Goal: Information Seeking & Learning: Learn about a topic

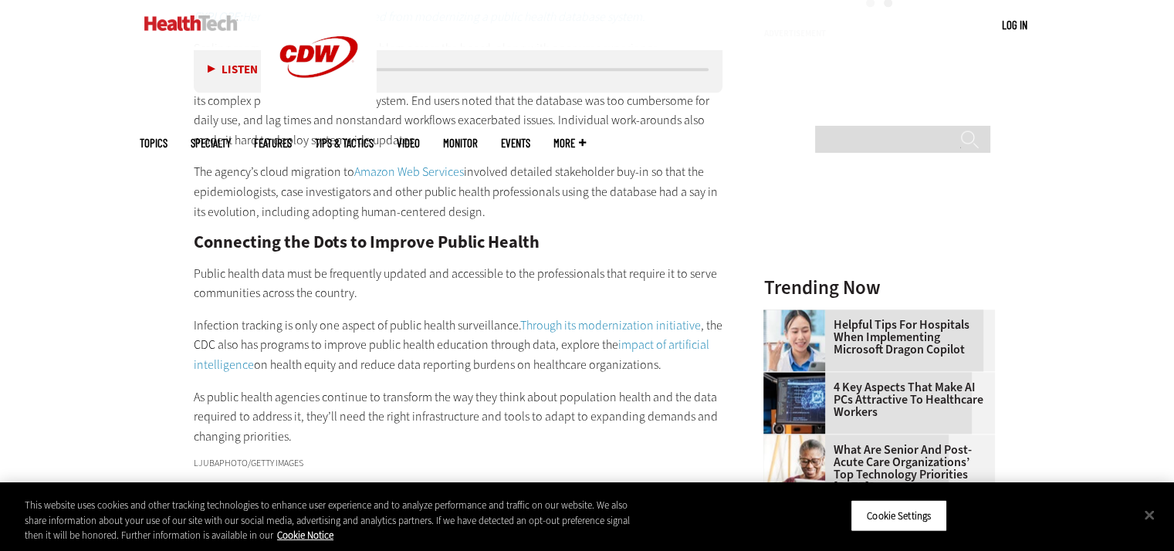
scroll to position [1914, 0]
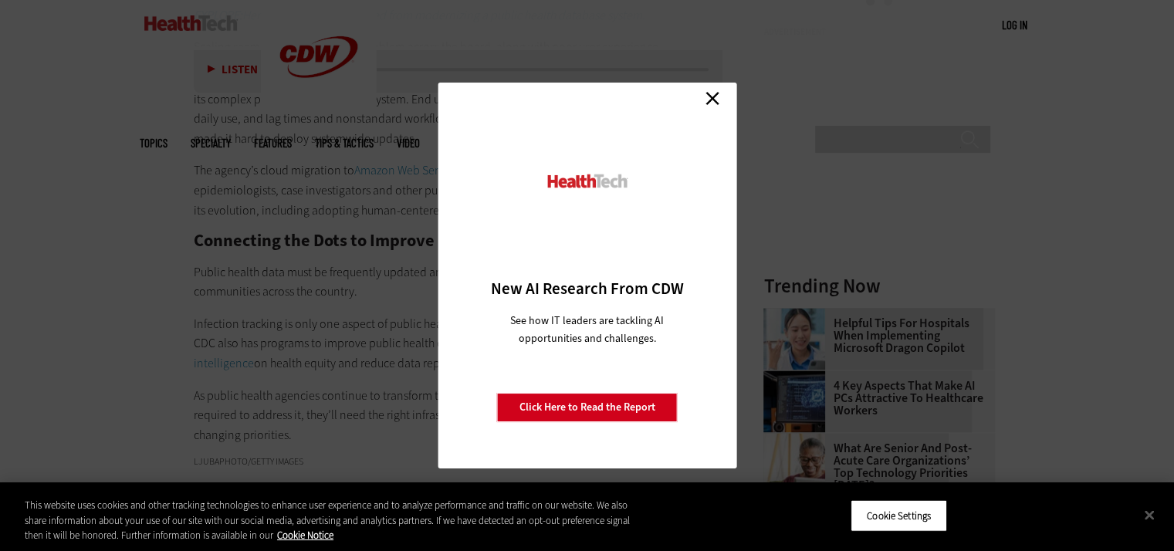
click at [711, 96] on link "Close" at bounding box center [712, 97] width 23 height 23
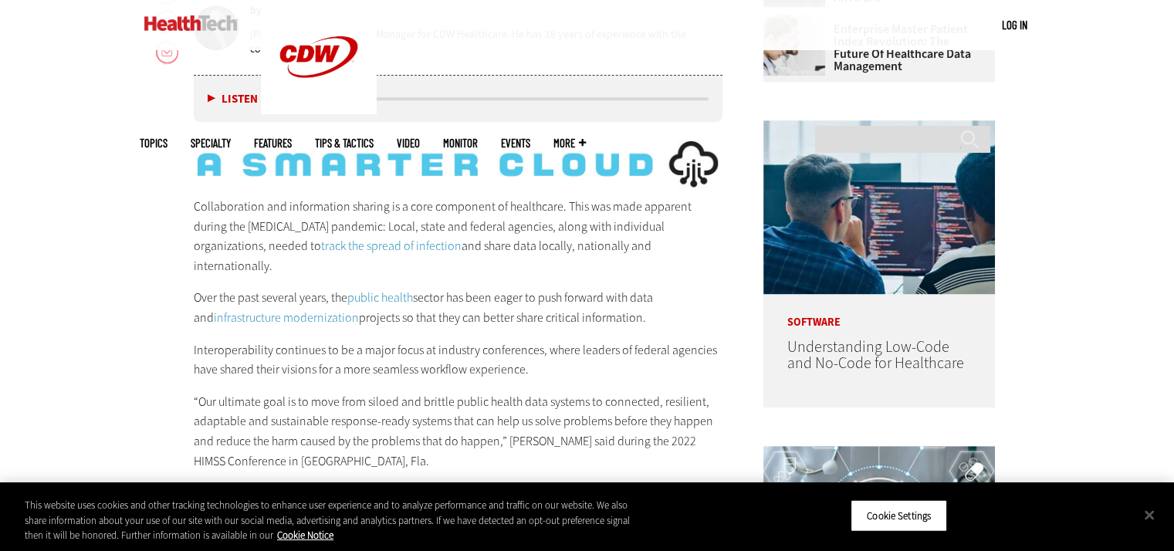
scroll to position [804, 0]
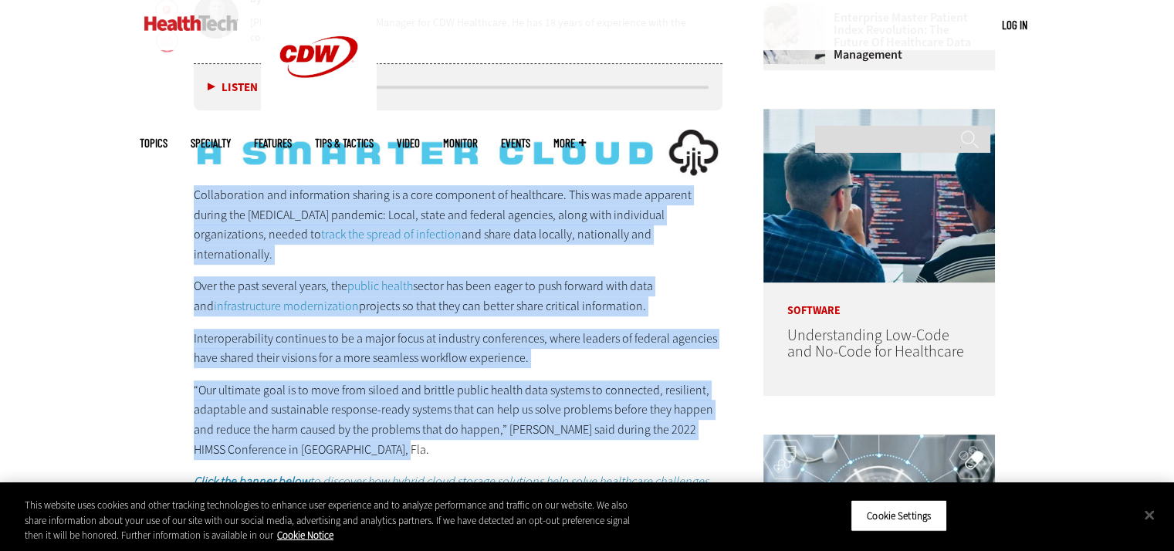
drag, startPoint x: 191, startPoint y: 192, endPoint x: 367, endPoint y: 424, distance: 290.8
copy div "Collaboration and information sharing is a core component of healthcare. This w…"
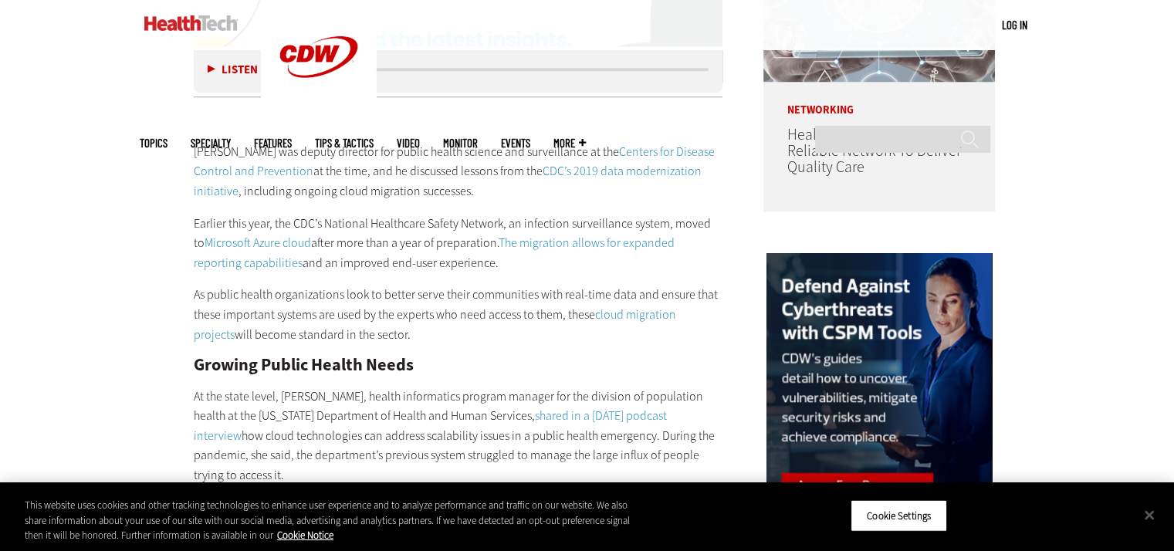
scroll to position [1329, 0]
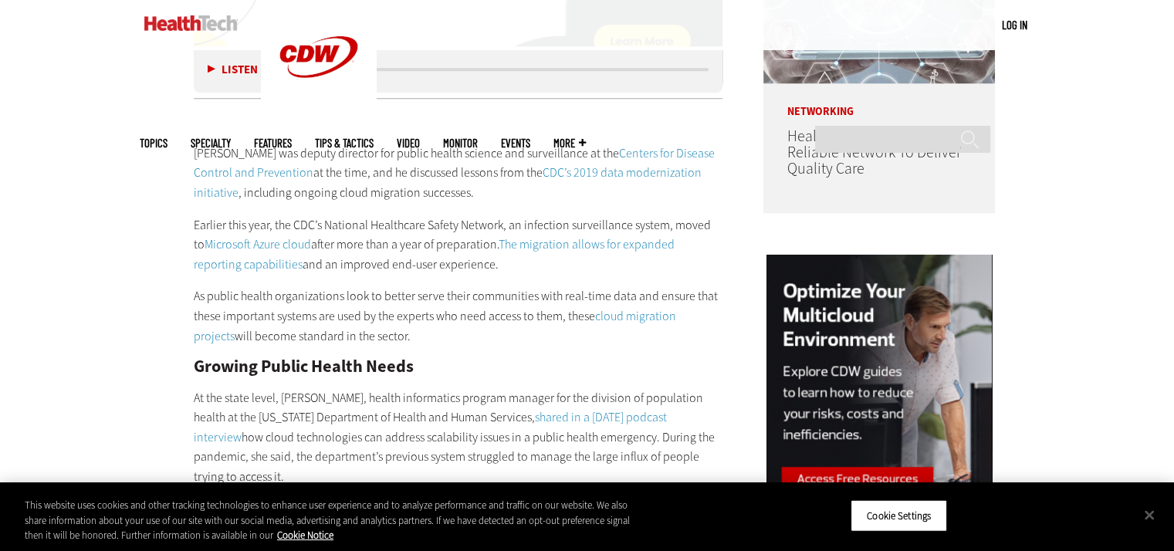
drag, startPoint x: 188, startPoint y: 131, endPoint x: 390, endPoint y: 313, distance: 271.1
click at [390, 313] on article "[DATE] Twitter Facebook LinkedIn Reddit Flipboard Email Cloud Improving Public …" at bounding box center [443, 454] width 560 height 2356
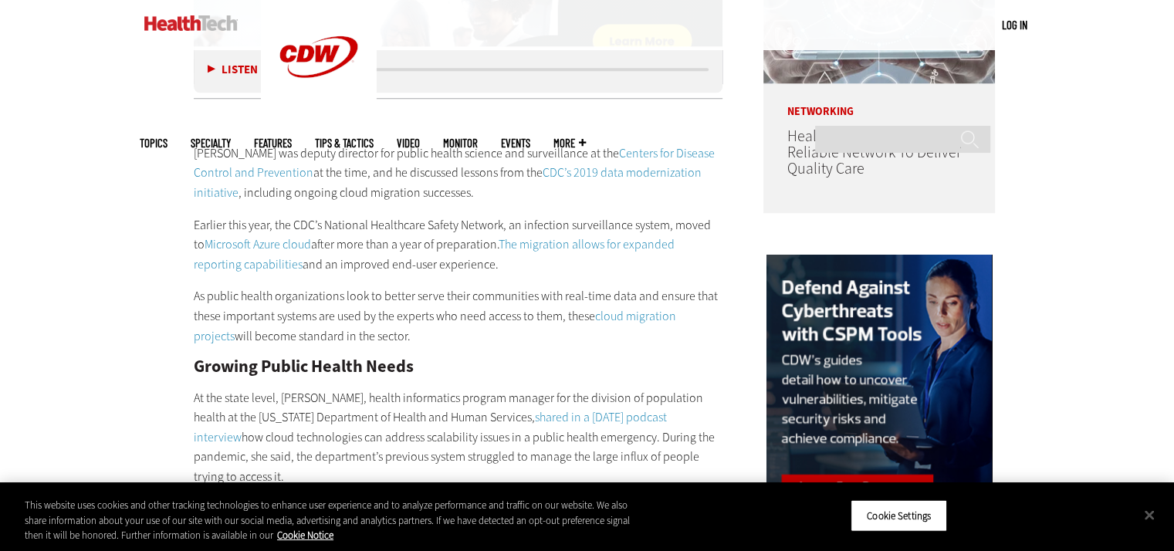
copy div "[PERSON_NAME] was deputy director for public health science and surveillance at…"
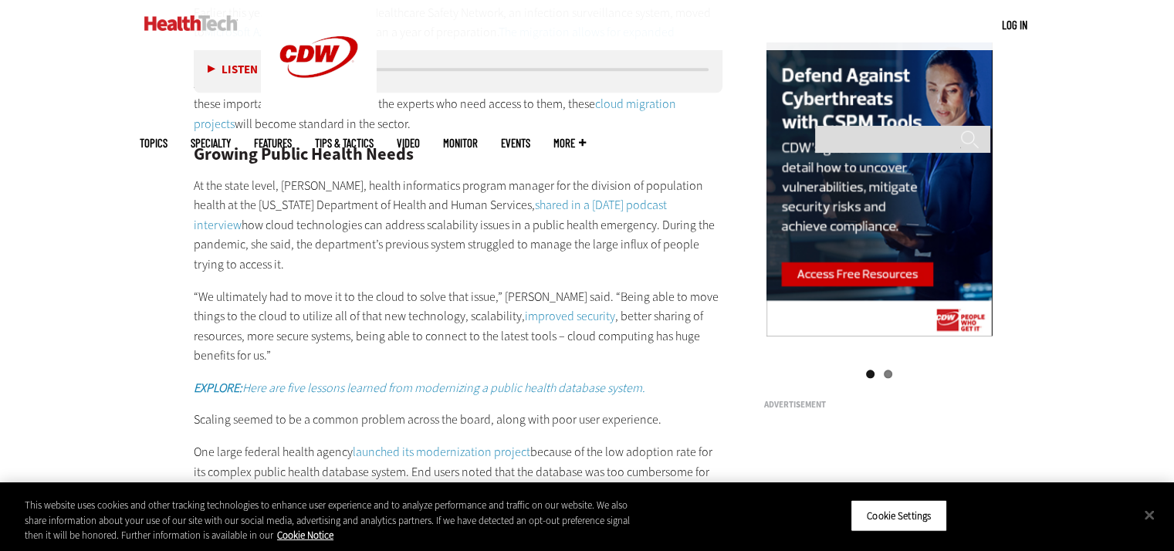
scroll to position [1545, 0]
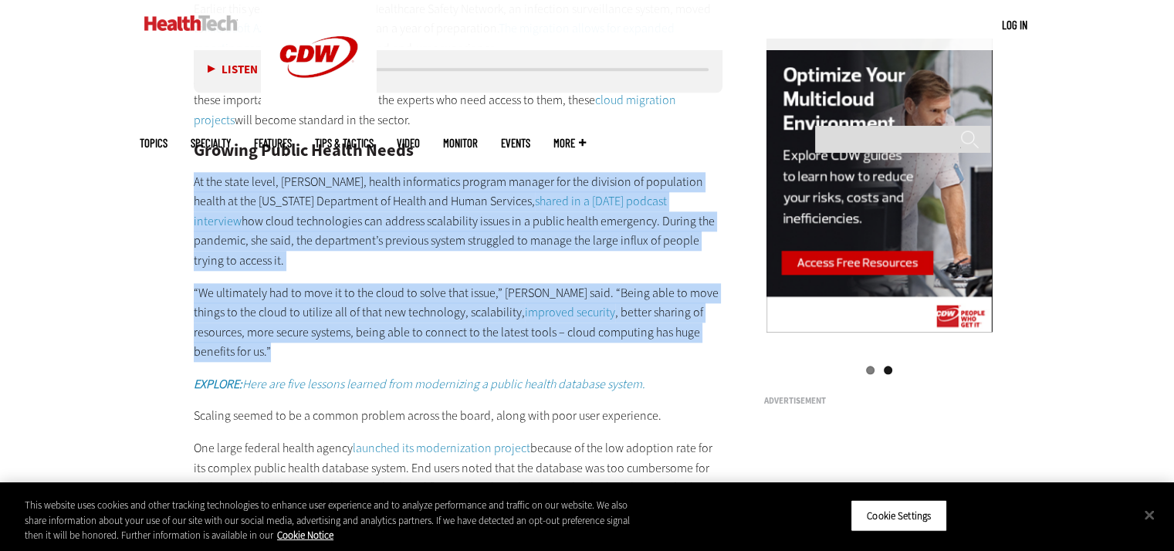
drag, startPoint x: 191, startPoint y: 155, endPoint x: 725, endPoint y: 283, distance: 549.2
click at [725, 283] on main "Home » Cloud Close New AI Research From CDW See how IT leaders are tackling AI …" at bounding box center [587, 220] width 895 height 2438
copy div "At the state level, [PERSON_NAME], health informatics program manager for the d…"
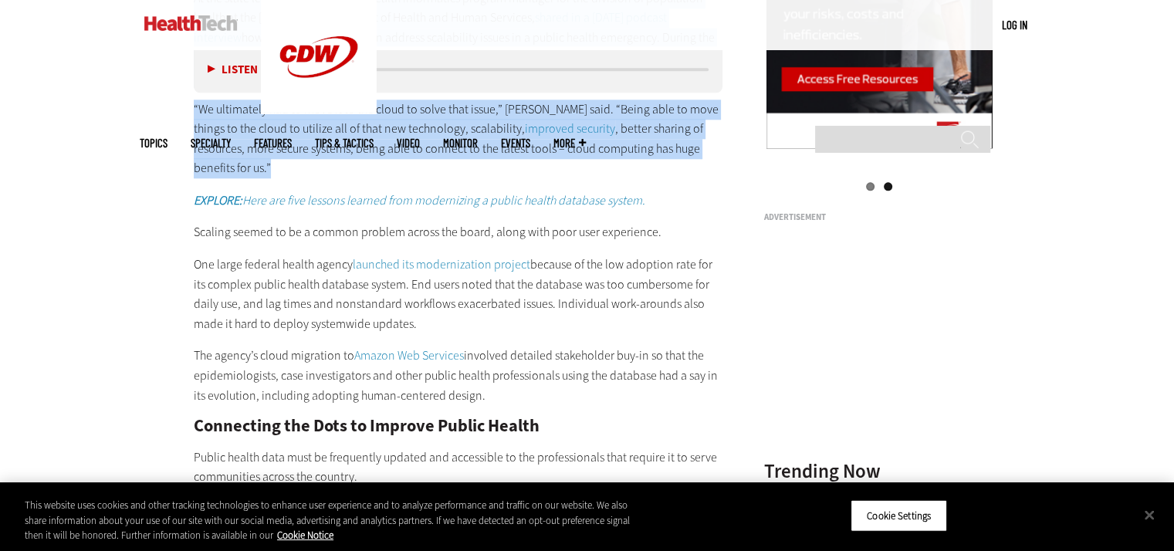
scroll to position [1730, 0]
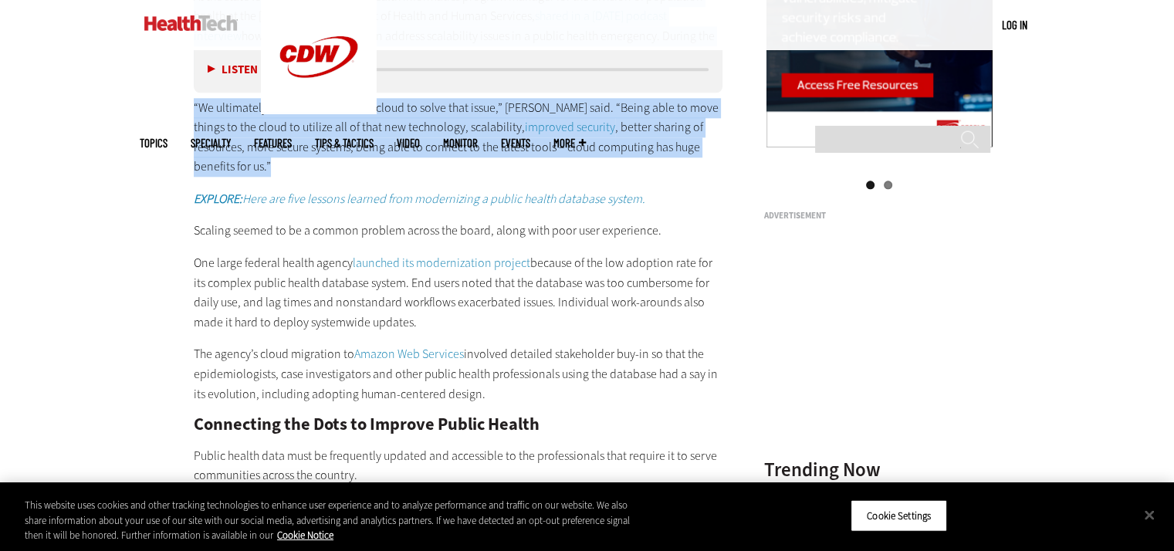
drag, startPoint x: 190, startPoint y: 169, endPoint x: 482, endPoint y: 339, distance: 337.5
click at [482, 339] on article "[DATE] Twitter Facebook LinkedIn Reddit Flipboard Email Cloud Improving Public …" at bounding box center [443, 53] width 560 height 2356
copy div "Scaling seemed to be a common problem across the board, along with poor user ex…"
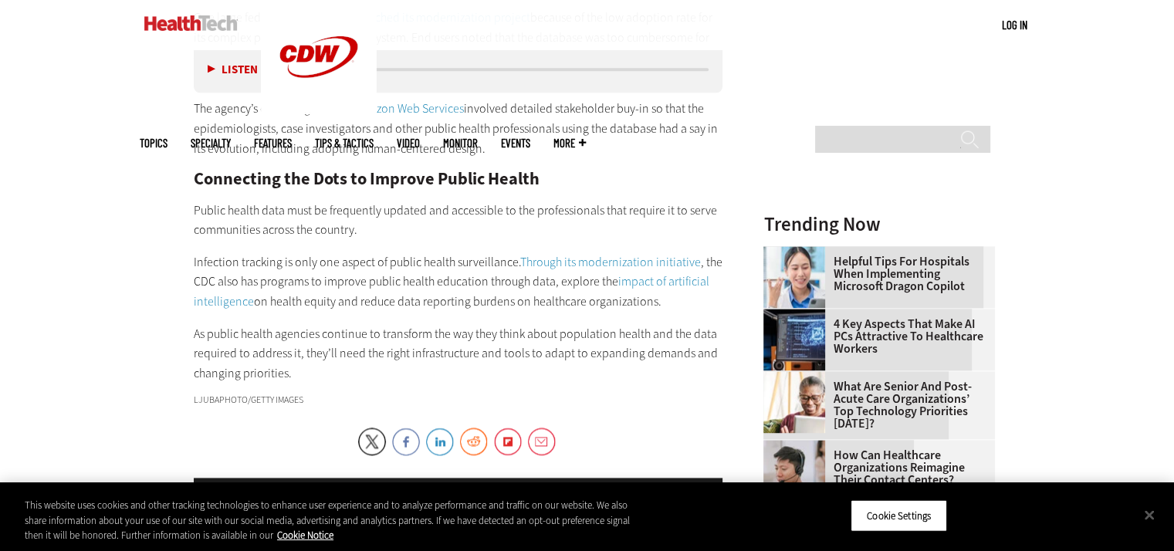
scroll to position [1977, 0]
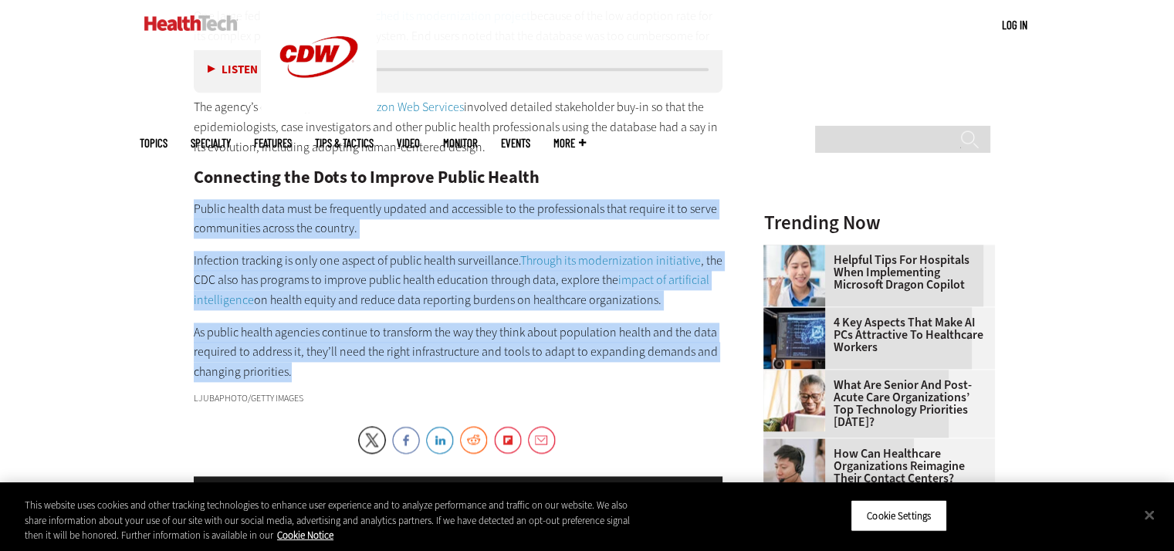
drag, startPoint x: 191, startPoint y: 149, endPoint x: 296, endPoint y: 308, distance: 190.5
copy div "Public health data must be frequently updated and accessible to the professiona…"
